Goal: Information Seeking & Learning: Find specific fact

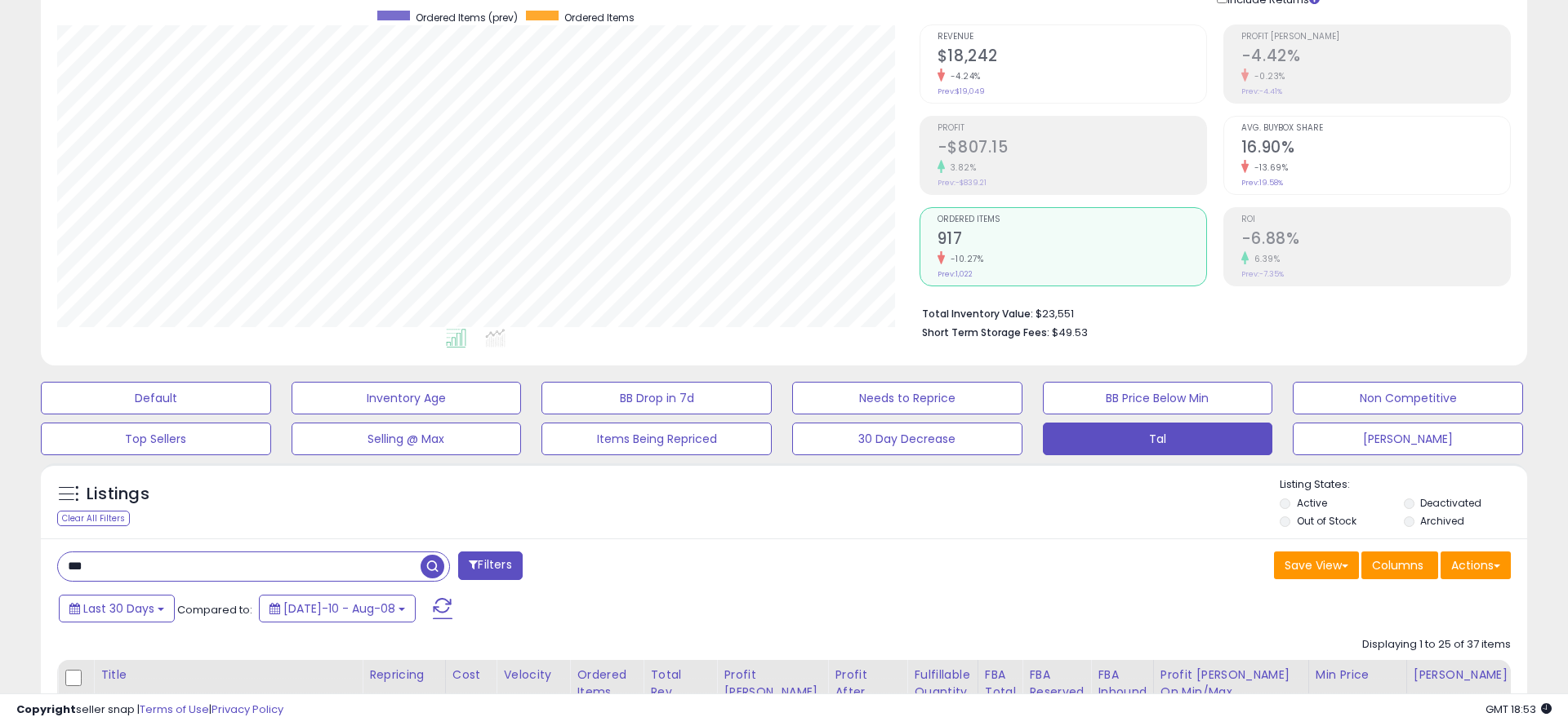
scroll to position [334, 862]
type input "*"
type input "****"
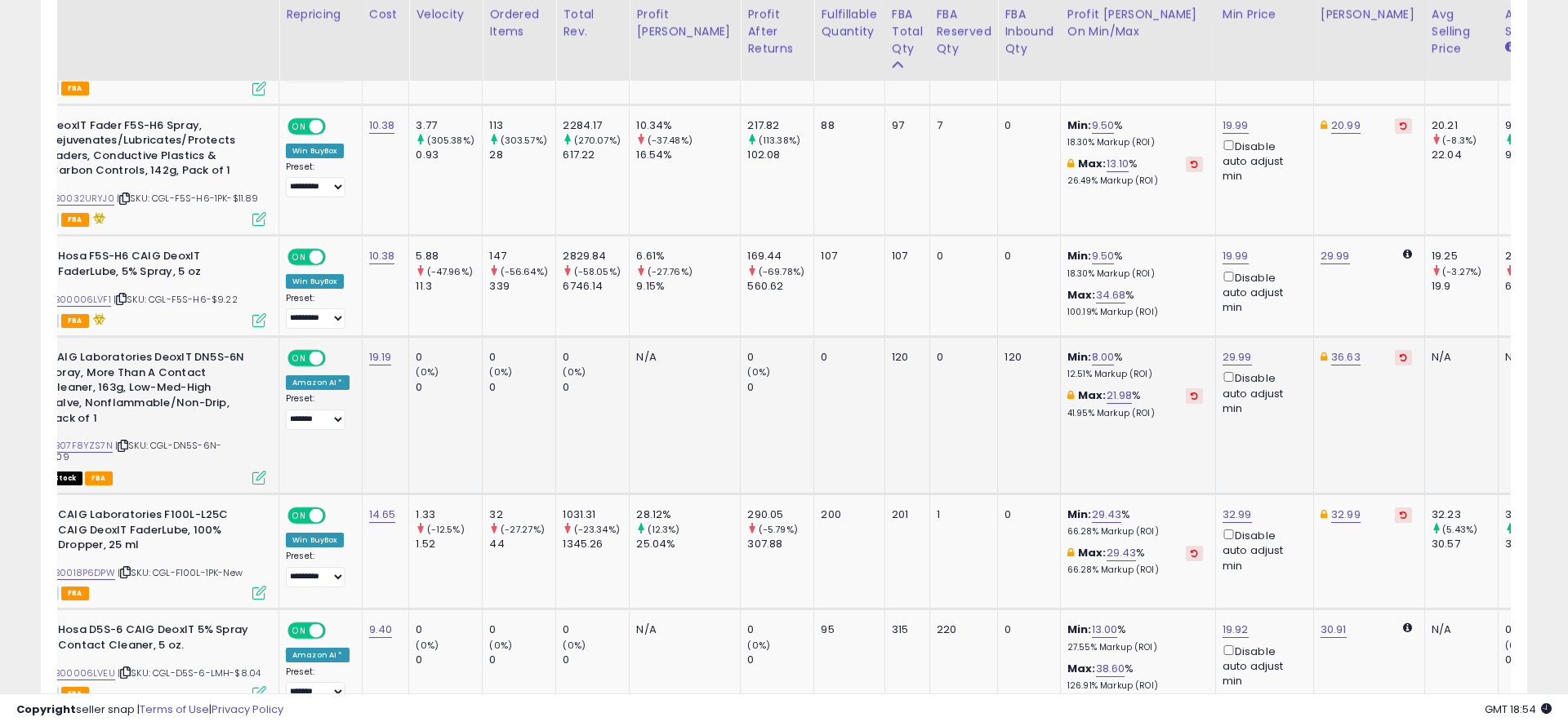
scroll to position [0, 0]
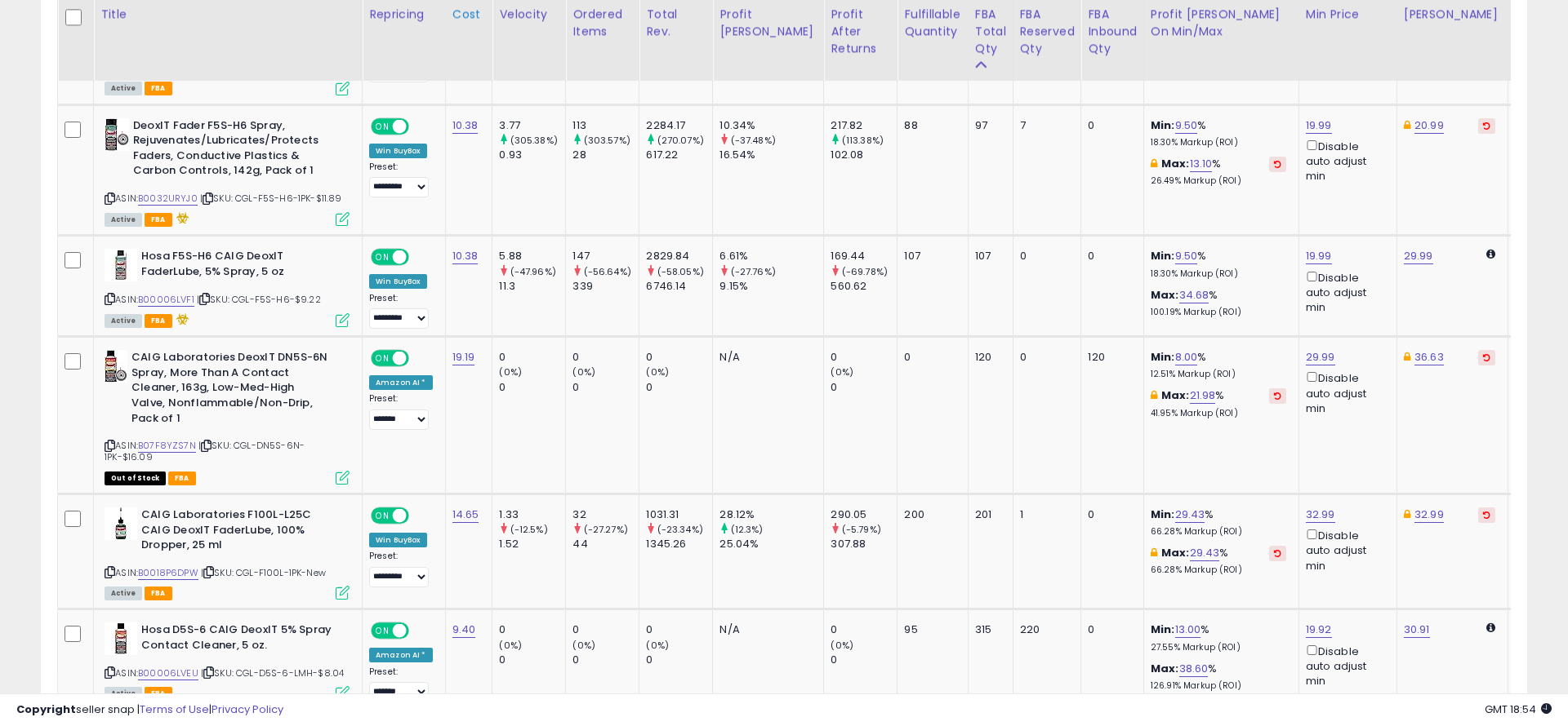
drag, startPoint x: 109, startPoint y: 462, endPoint x: 455, endPoint y: 36, distance: 548.8
click at [109, 450] on icon at bounding box center [110, 446] width 11 height 9
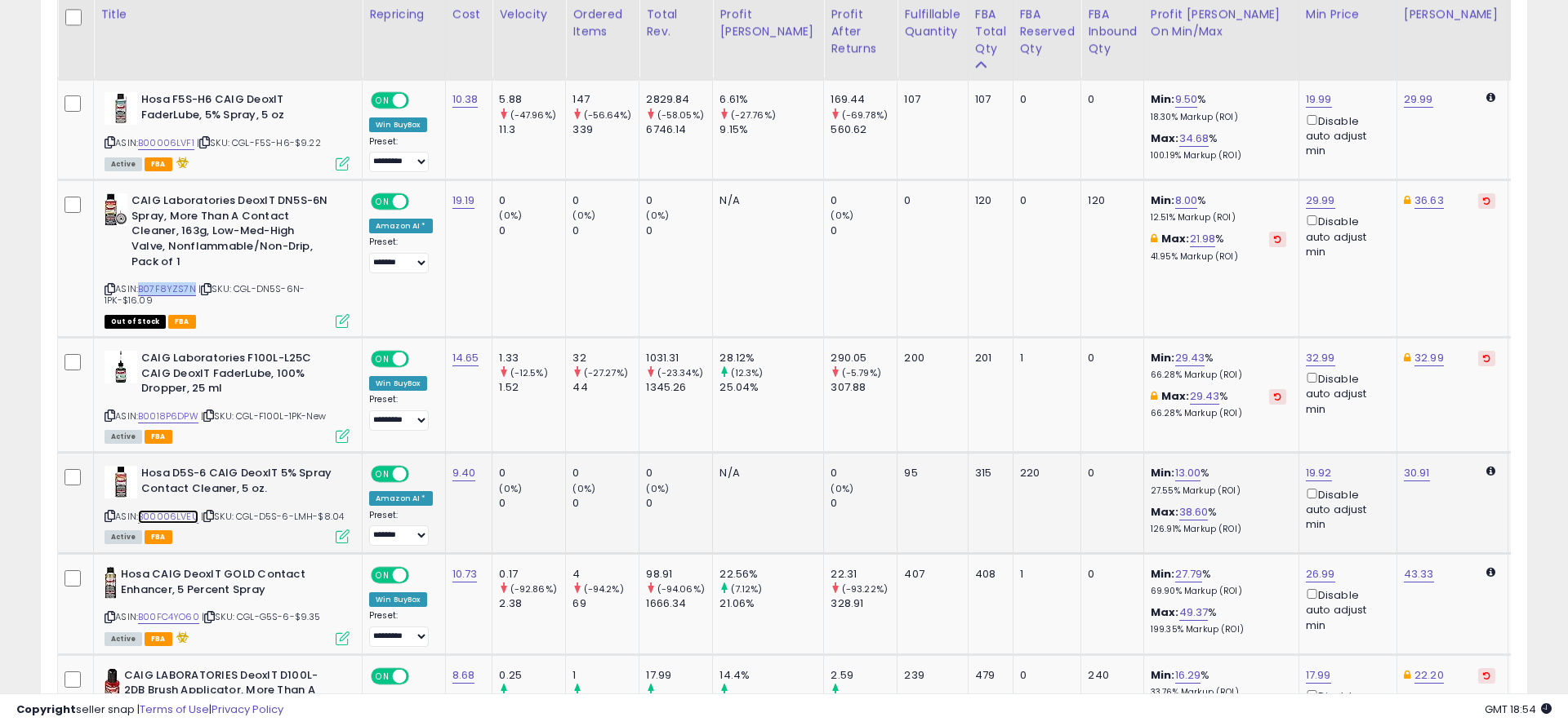
click at [174, 524] on link "B00006LVEU" at bounding box center [168, 517] width 60 height 14
click at [110, 521] on icon at bounding box center [110, 516] width 11 height 9
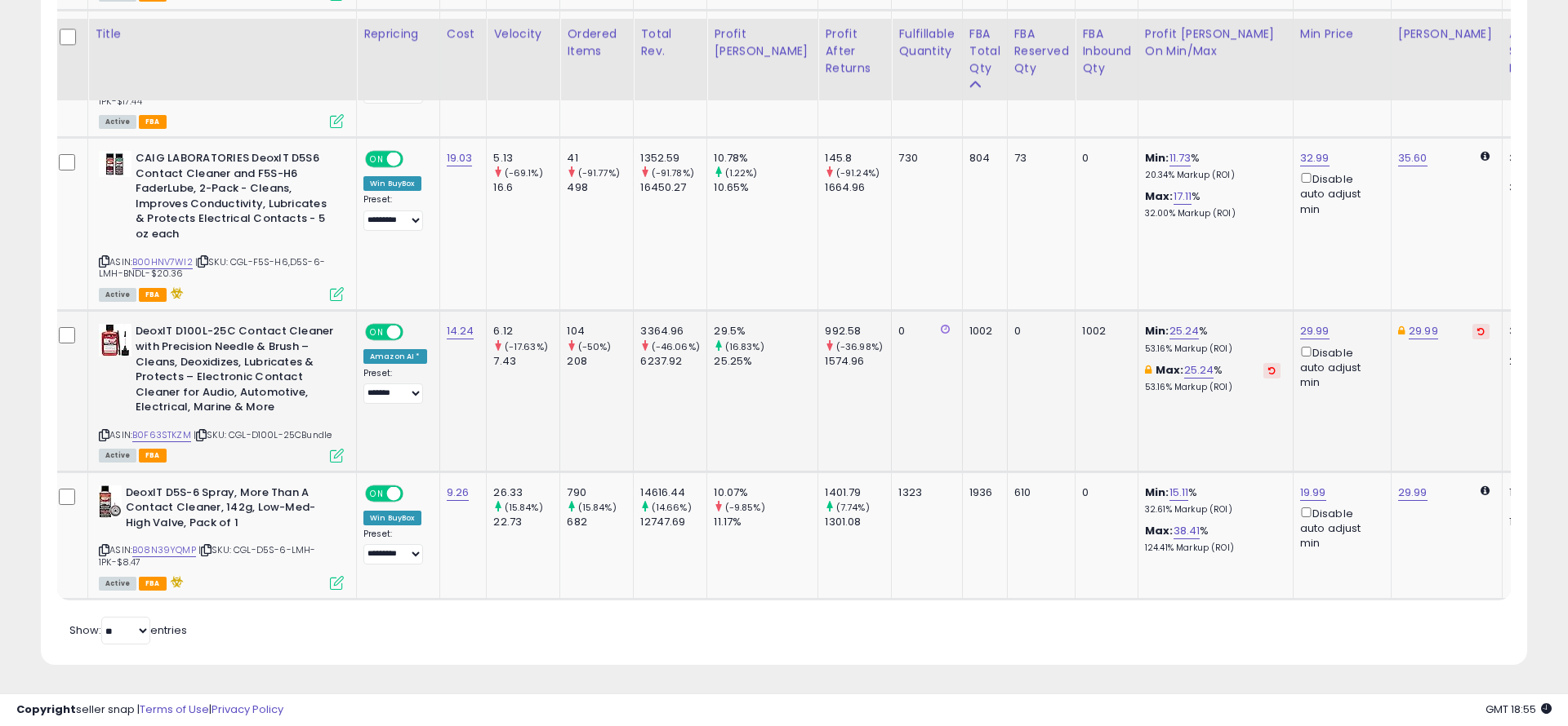
scroll to position [0, 111]
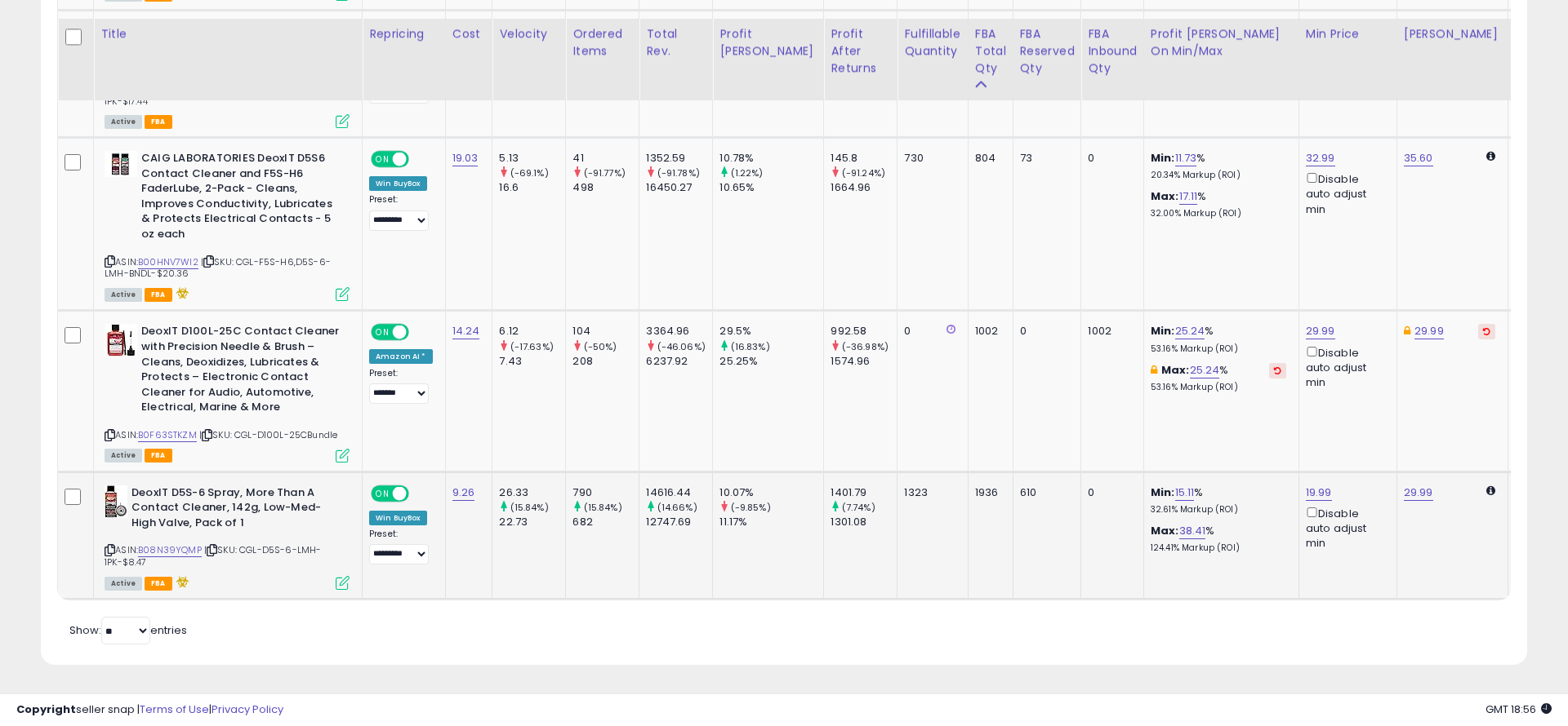
click at [909, 546] on td "1323" at bounding box center [932, 535] width 70 height 128
click at [906, 599] on td "1323" at bounding box center [932, 535] width 70 height 128
click at [897, 563] on td "1323" at bounding box center [932, 535] width 70 height 128
click at [1081, 111] on td "600" at bounding box center [1112, 74] width 63 height 127
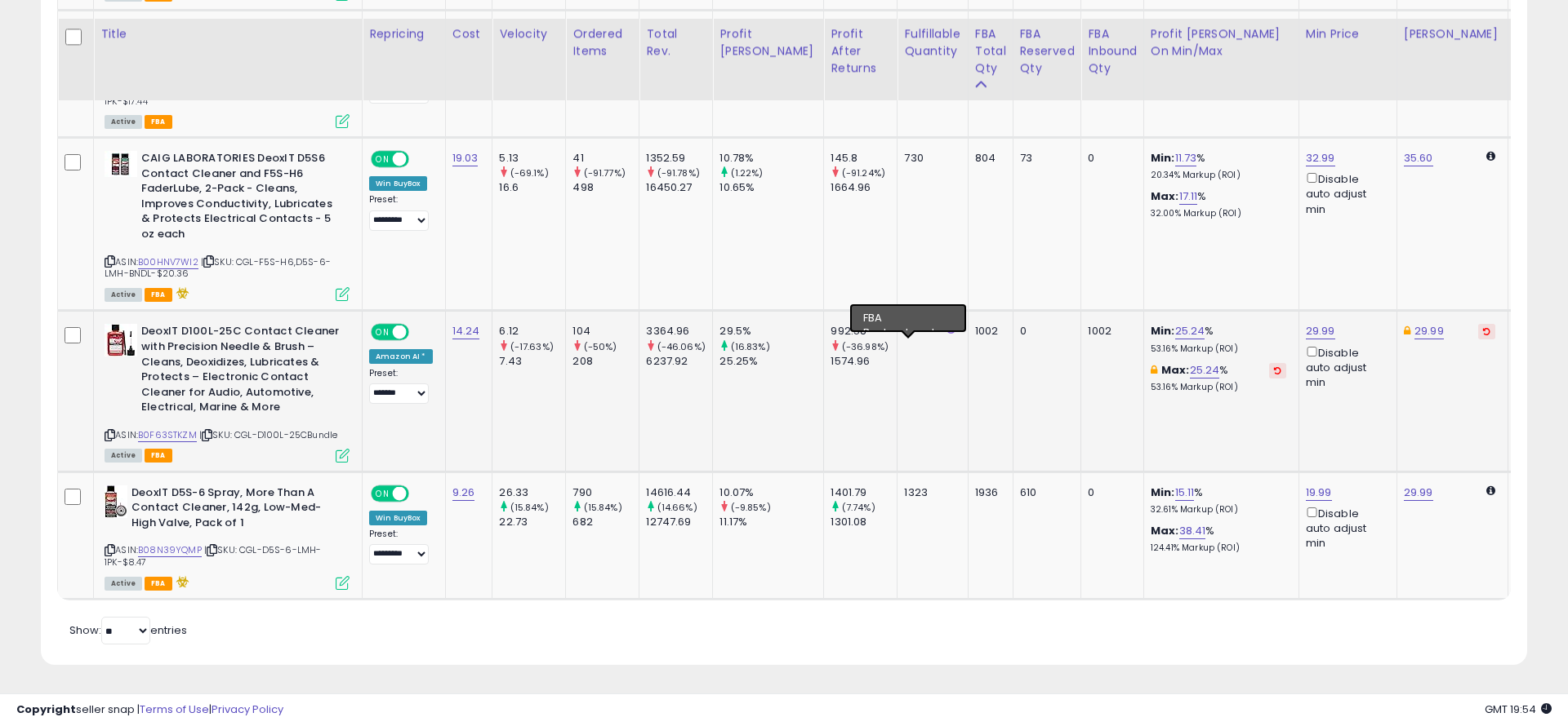
click at [947, 327] on icon at bounding box center [951, 329] width 9 height 11
click at [911, 362] on td "0" at bounding box center [932, 392] width 70 height 161
drag, startPoint x: 1075, startPoint y: 333, endPoint x: 861, endPoint y: 336, distance: 214.0
click at [861, 336] on tr "DeoxIT D100L-25C Contact Cleaner with Precision Needle & Brush – Cleans, Deoxid…" at bounding box center [924, 392] width 1731 height 161
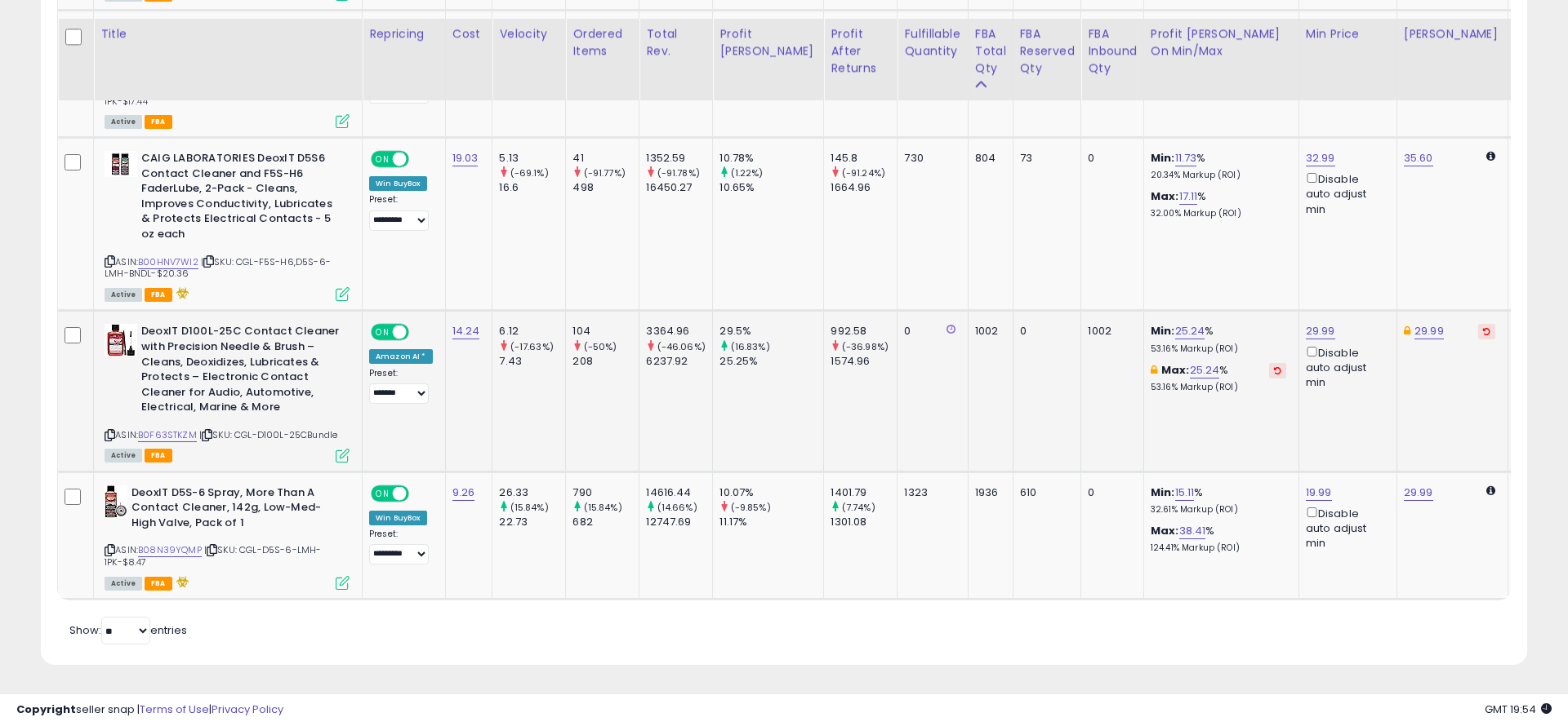
click at [897, 365] on td "0" at bounding box center [932, 392] width 70 height 161
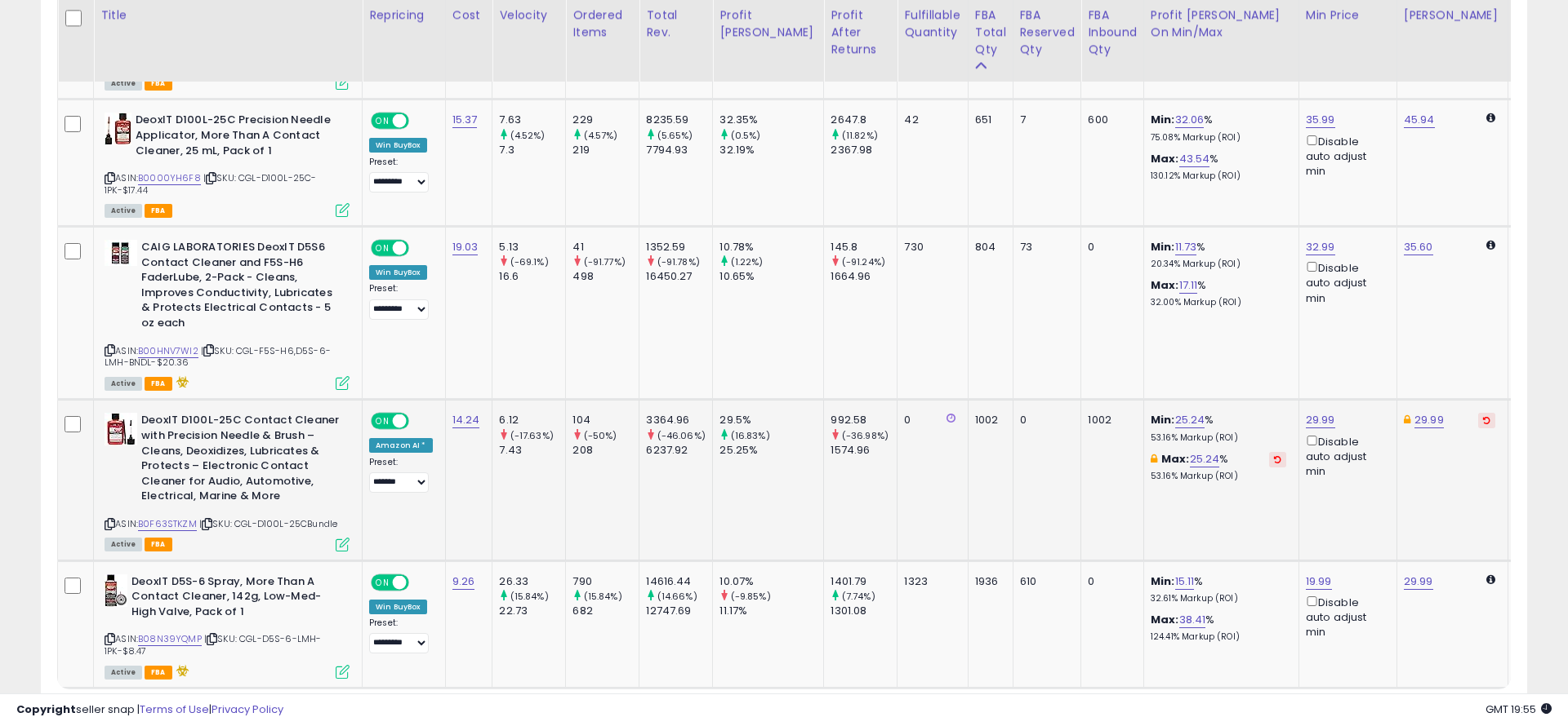
scroll to position [3214, 0]
